Goal: Task Accomplishment & Management: Manage account settings

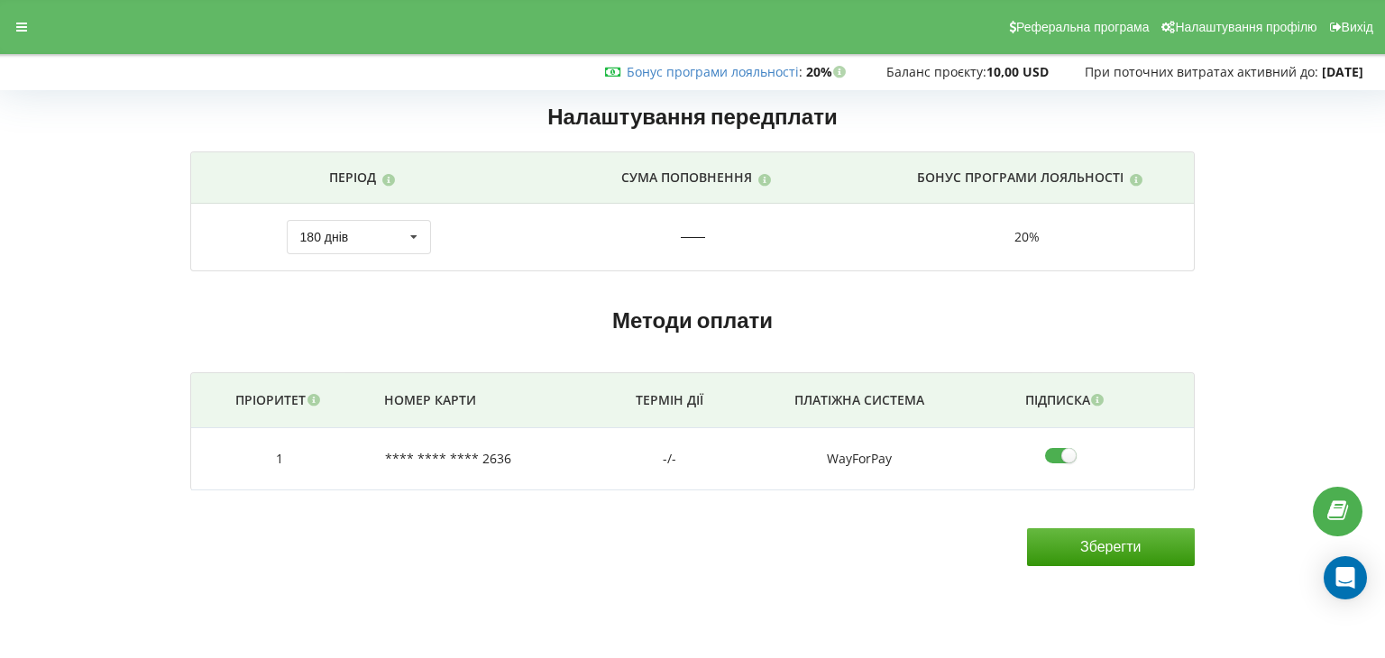
click at [1058, 461] on input"] "checkbox" at bounding box center [1067, 455] width 44 height 19
checkbox input"] "false"
click at [1038, 538] on input "Зберегти" at bounding box center [1111, 547] width 168 height 38
click at [436, 463] on td "**** **** **** 2636" at bounding box center [485, 459] width 234 height 62
click at [282, 455] on td "1" at bounding box center [279, 459] width 177 height 62
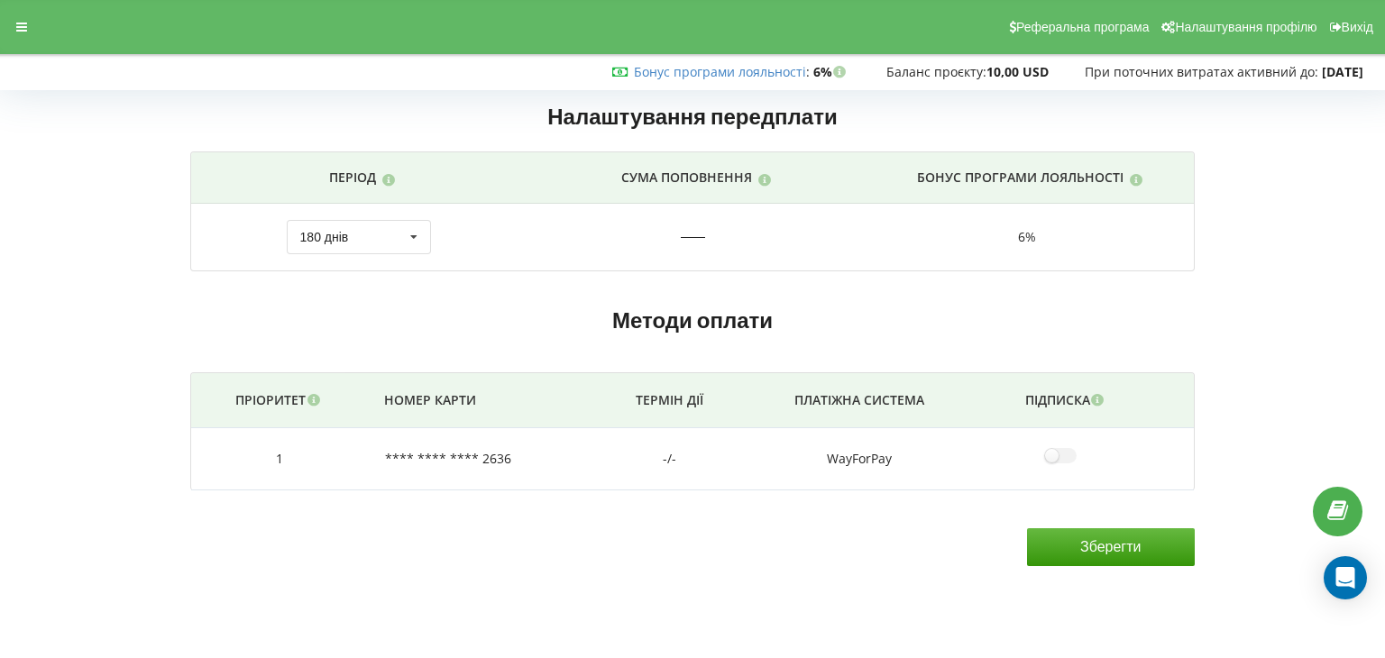
click at [510, 459] on td "**** **** **** 2636" at bounding box center [485, 459] width 234 height 62
drag, startPoint x: 813, startPoint y: 460, endPoint x: 739, endPoint y: 458, distance: 74.0
click at [739, 458] on td "WayForPay" at bounding box center [859, 459] width 245 height 62
click at [1249, 21] on span "Налаштування профілю" at bounding box center [1246, 27] width 142 height 14
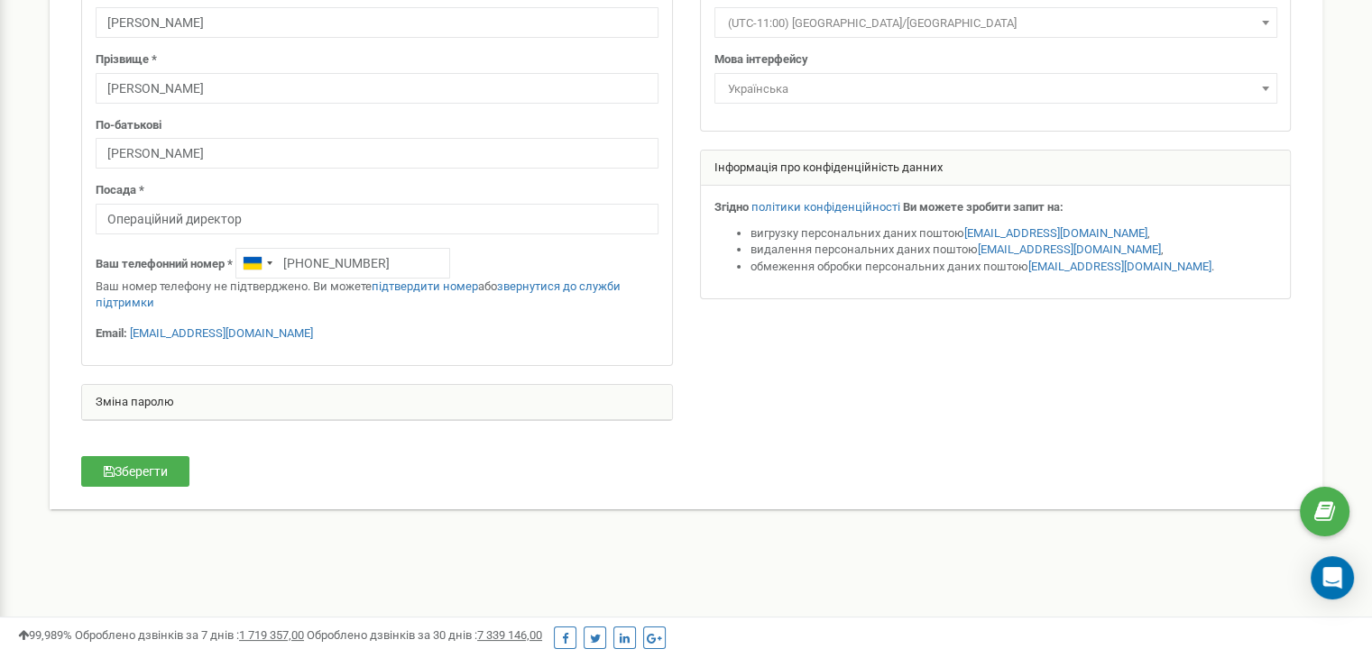
scroll to position [4, 0]
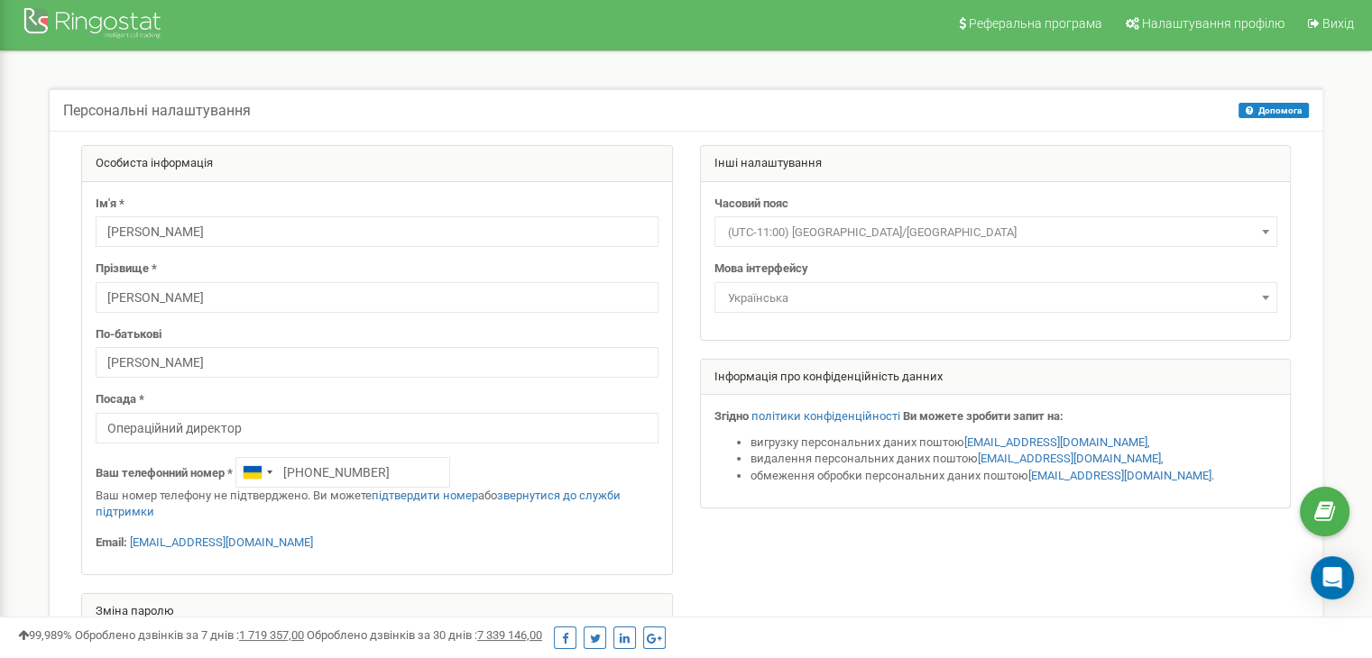
click at [810, 158] on div "Інші налаштування" at bounding box center [996, 164] width 590 height 36
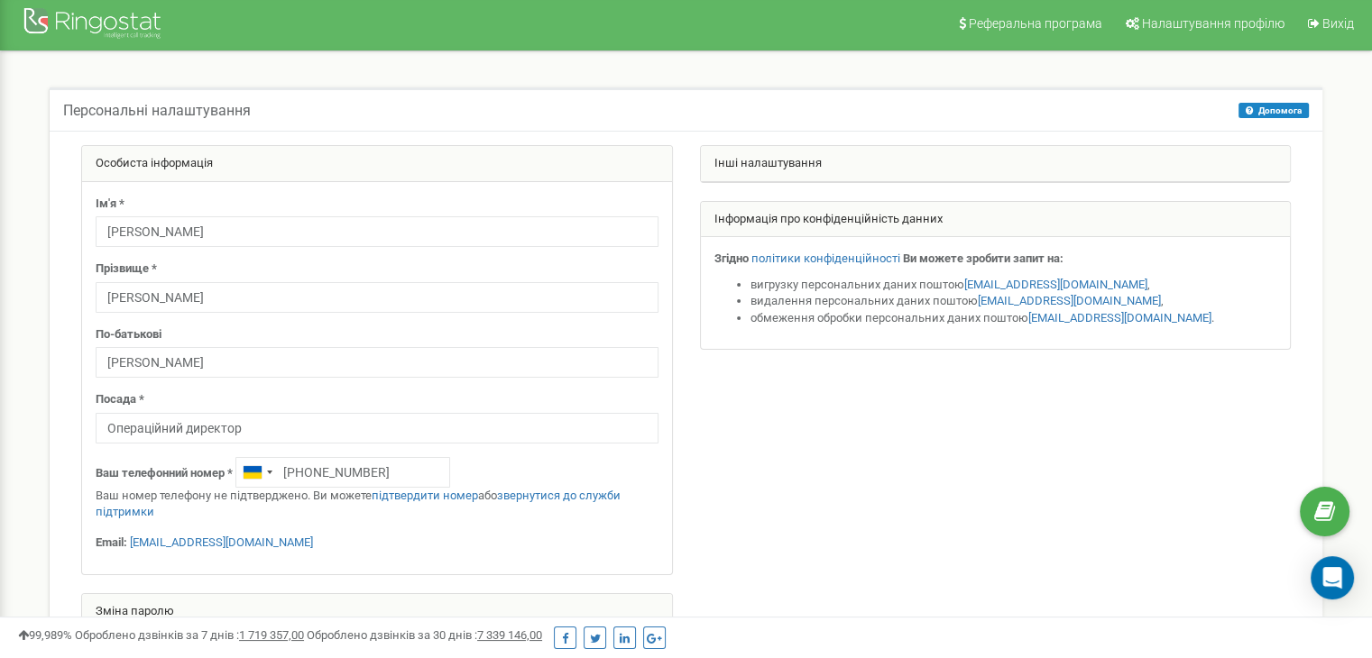
click at [810, 158] on div "Інші налаштування" at bounding box center [996, 164] width 590 height 36
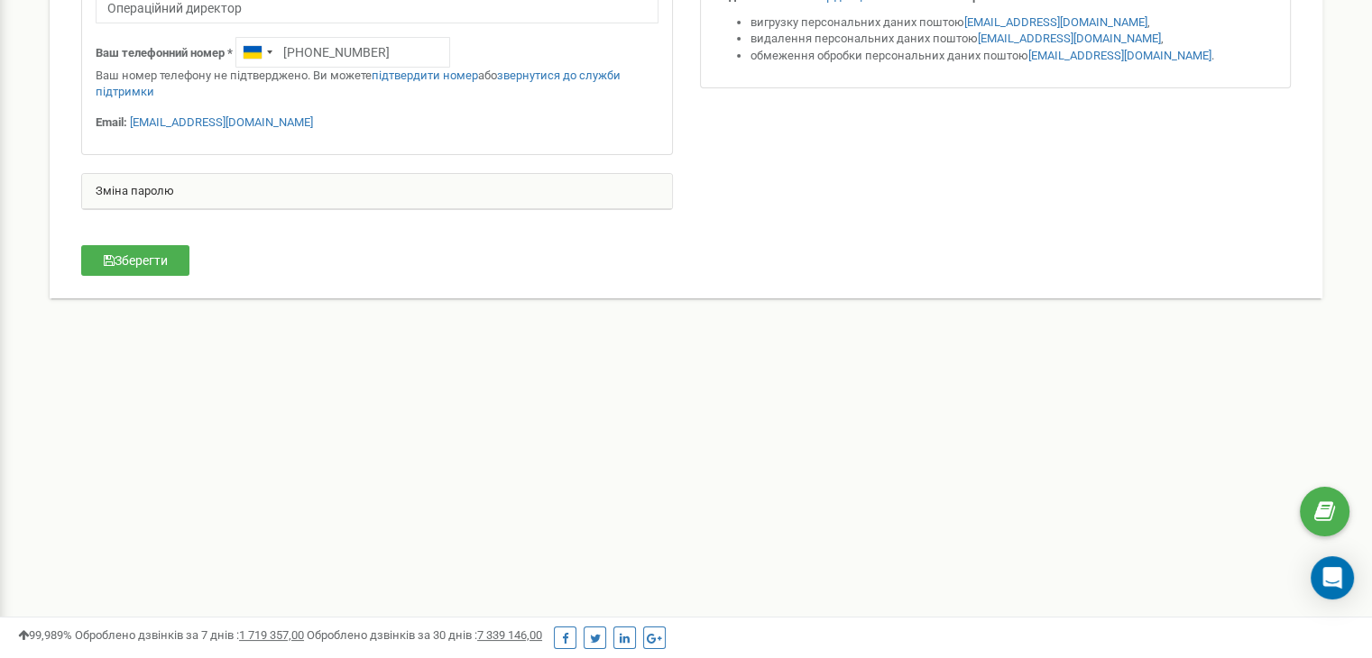
scroll to position [0, 0]
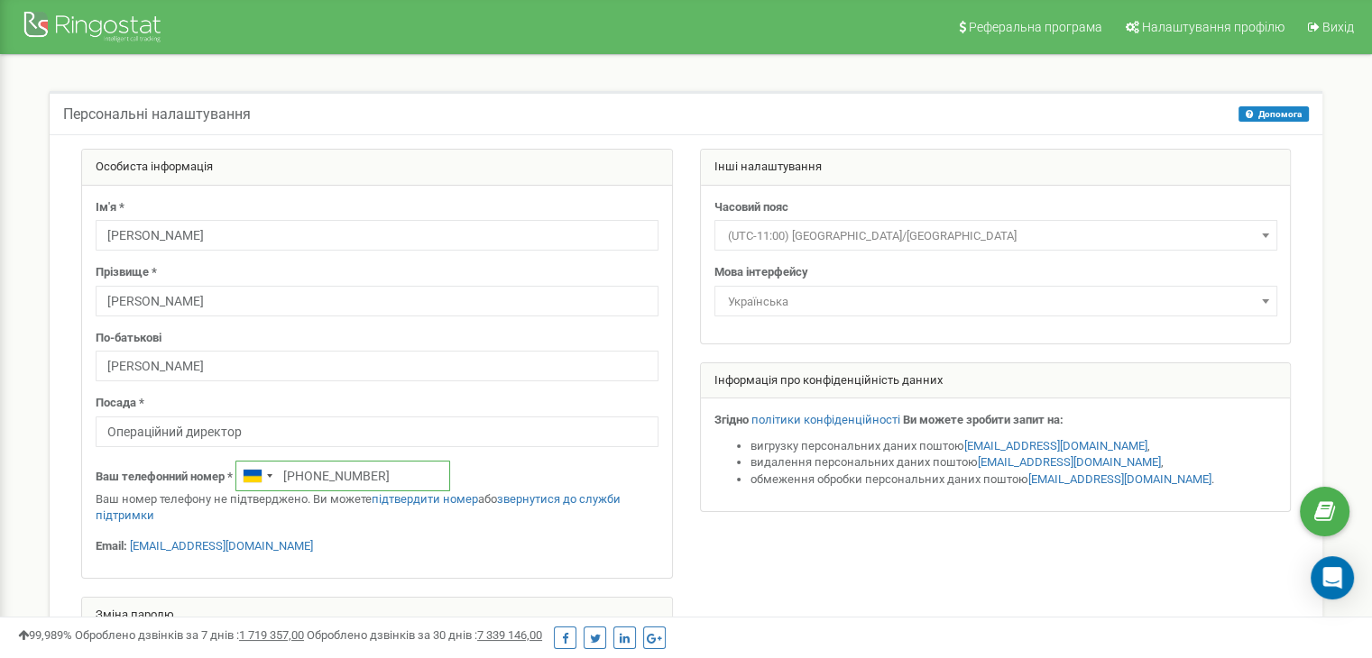
click at [400, 473] on input "+380504446811" at bounding box center [342, 476] width 215 height 31
type input "+"
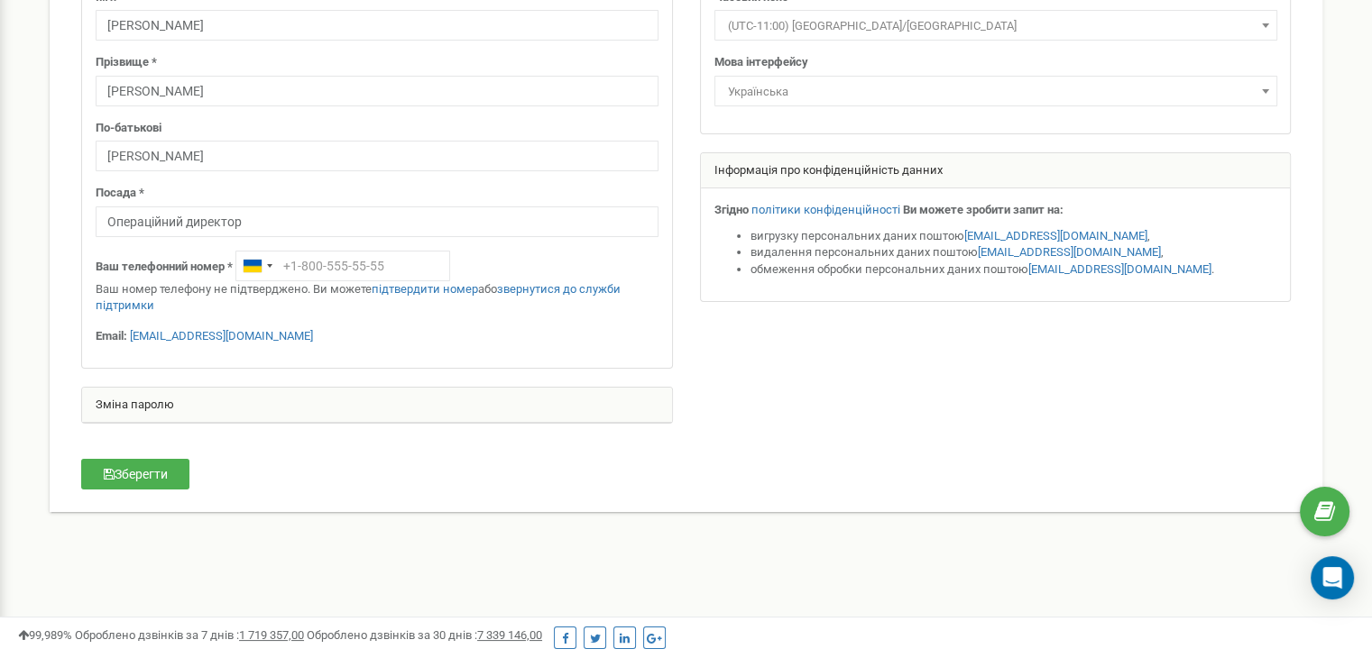
click at [300, 340] on p "Email: germanovskiy@gmail.com" at bounding box center [377, 336] width 563 height 17
click at [284, 335] on p "Email: germanovskiy@gmail.com" at bounding box center [377, 336] width 563 height 17
click at [264, 333] on link "germanovskiy@gmail.com" at bounding box center [221, 336] width 183 height 14
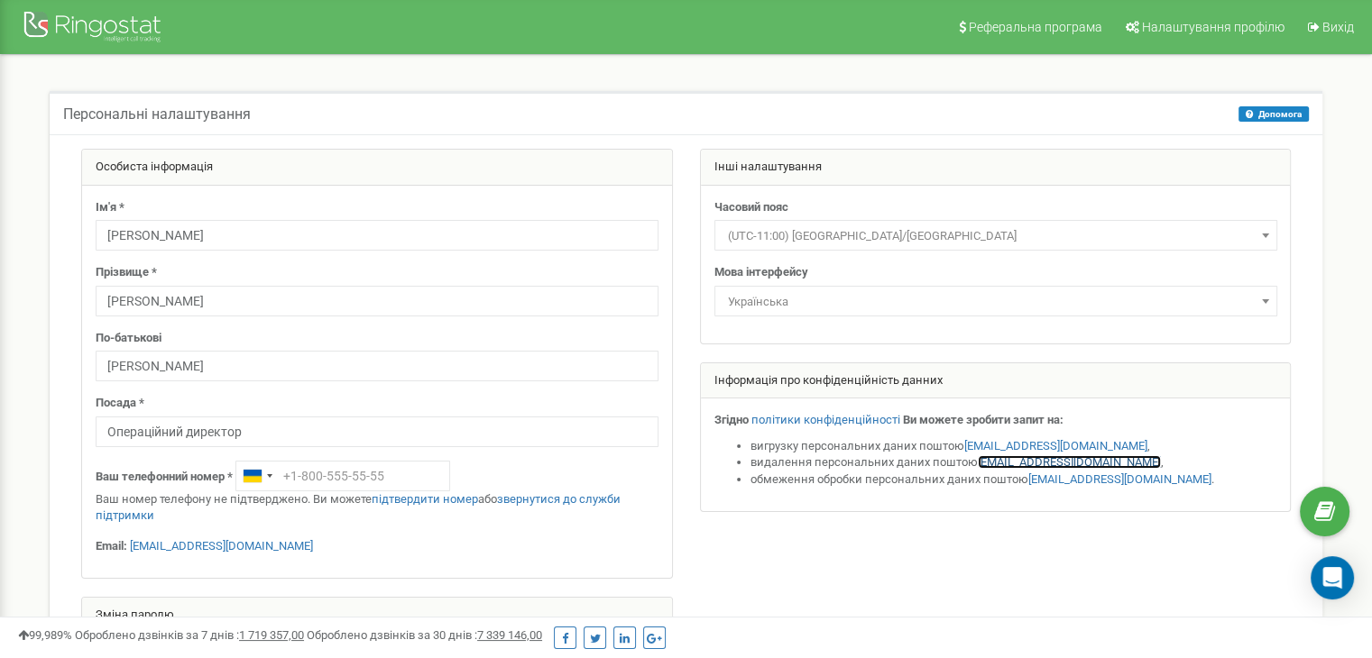
click at [1006, 463] on link "gdpr@ringostat.com" at bounding box center [1068, 462] width 183 height 14
click at [1330, 23] on span "Вихід" at bounding box center [1338, 27] width 32 height 14
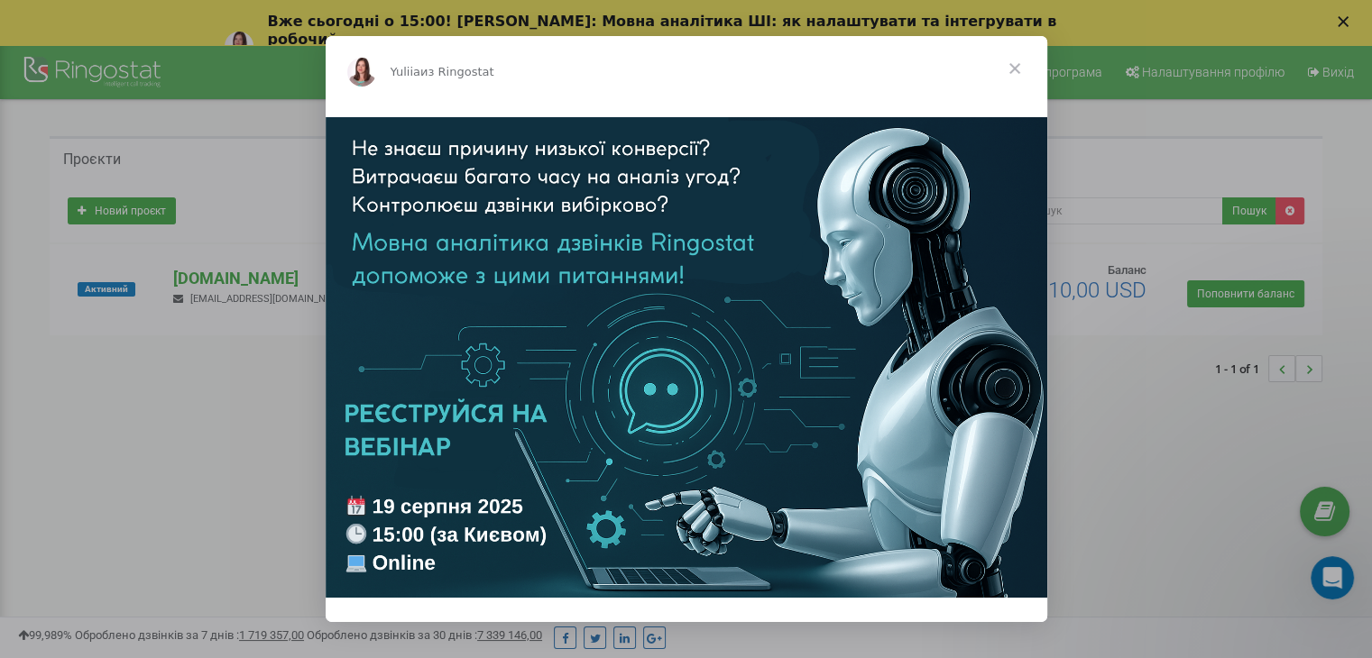
click at [1030, 69] on span "Закрыть" at bounding box center [1014, 68] width 65 height 65
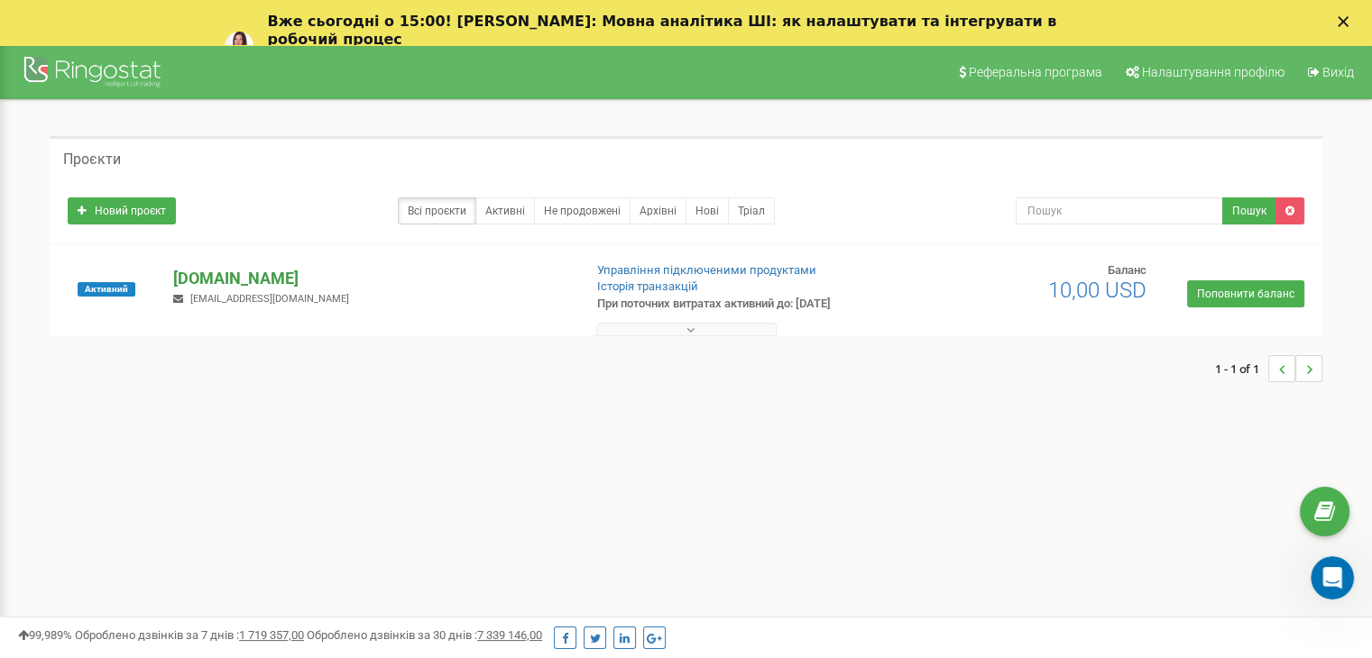
click at [286, 277] on p "[DOMAIN_NAME]" at bounding box center [370, 278] width 394 height 23
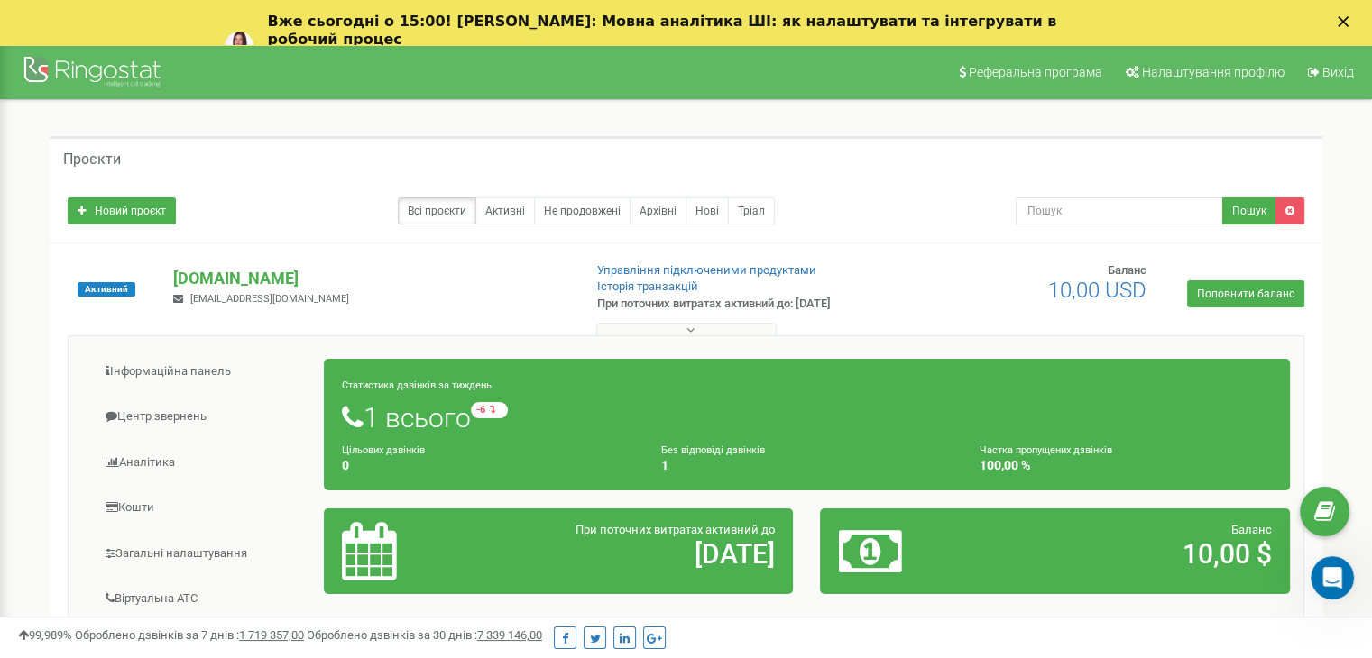
scroll to position [210, 0]
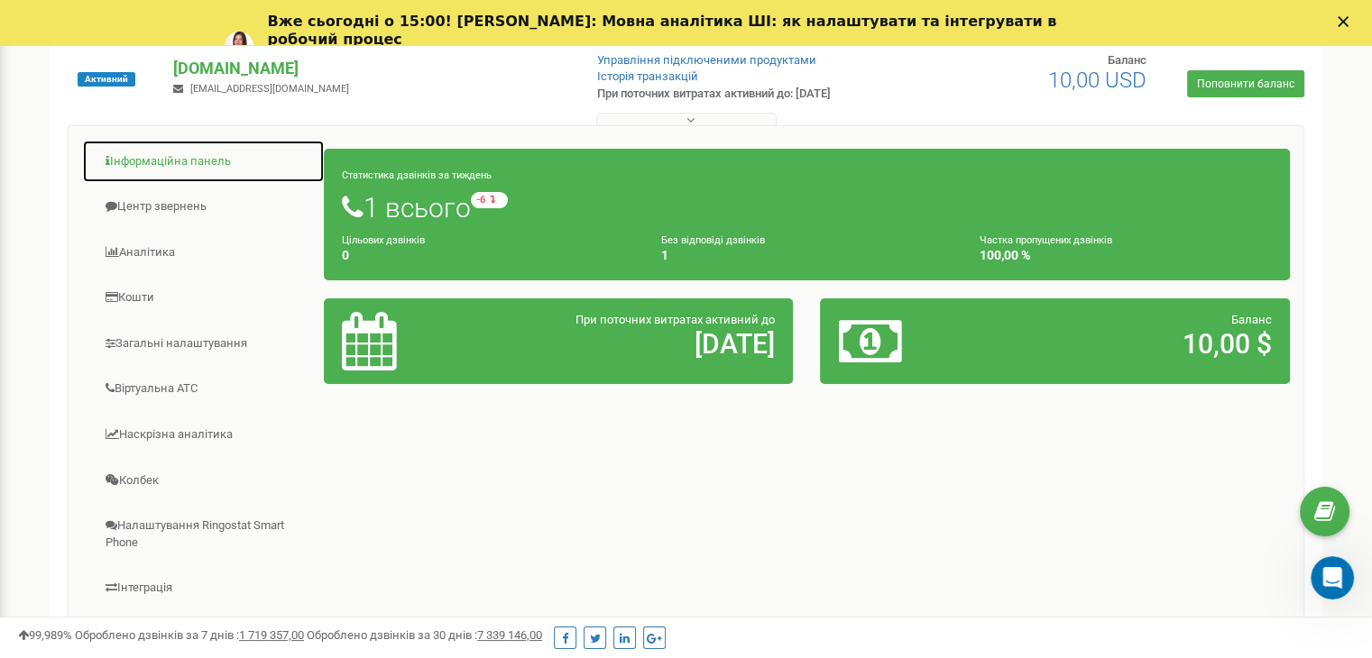
click at [159, 156] on link "Інформаційна панель" at bounding box center [203, 162] width 243 height 44
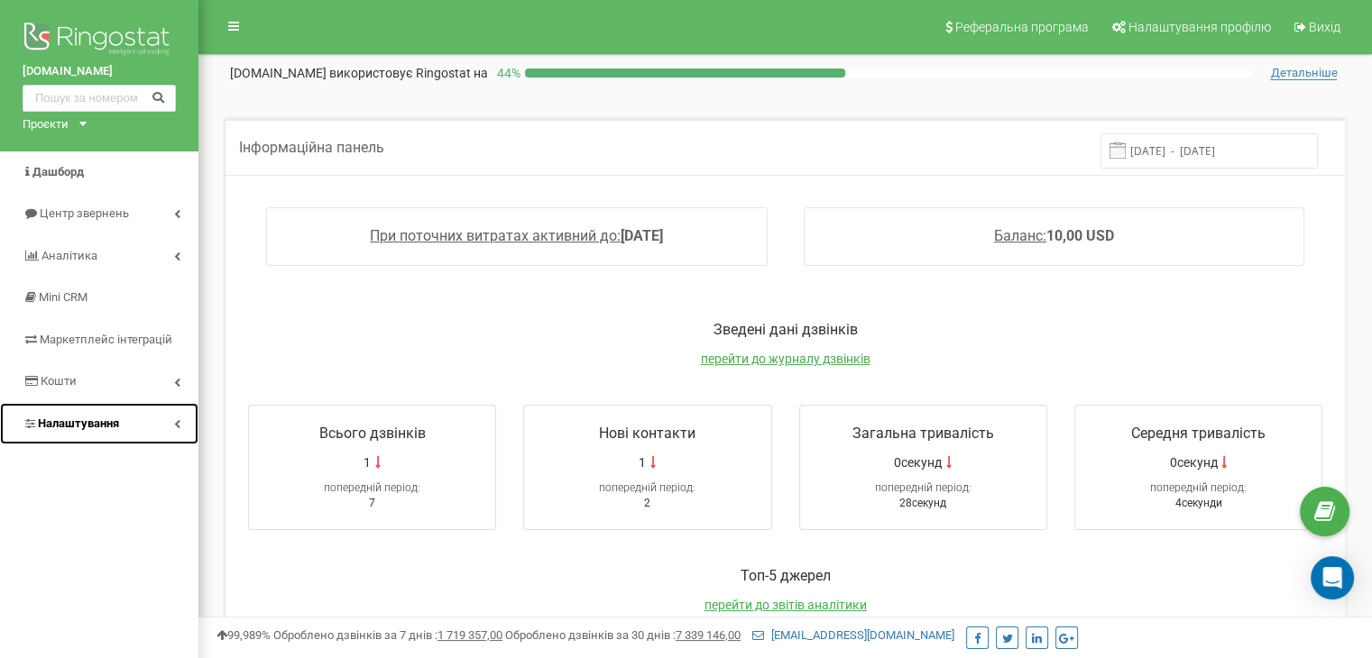
click at [76, 422] on span "Налаштування" at bounding box center [78, 424] width 81 height 14
